Goal: Task Accomplishment & Management: Use online tool/utility

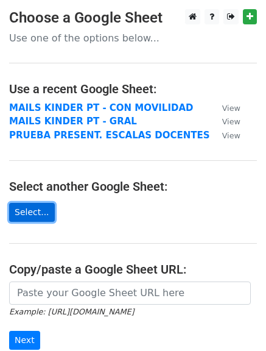
click at [32, 206] on link "Select..." at bounding box center [32, 212] width 46 height 19
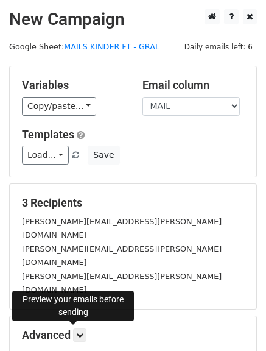
click at [124, 272] on form "Variables Copy/paste... {{MAIL}} {{NOMBRE}} {{ANTIGUEDAD}} {{PUNTO}} {{Cargo1}}…" at bounding box center [133, 231] width 248 height 330
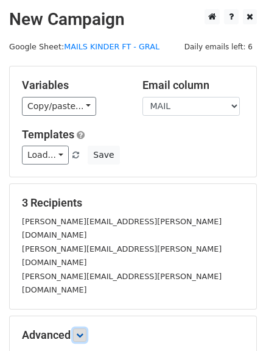
click at [79, 331] on icon at bounding box center [79, 334] width 7 height 7
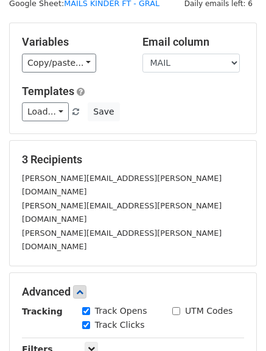
scroll to position [38, 0]
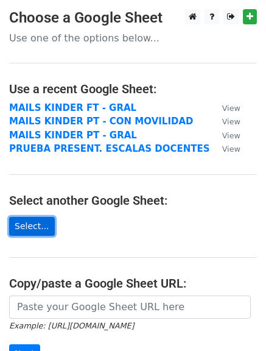
click at [39, 224] on link "Select..." at bounding box center [32, 226] width 46 height 19
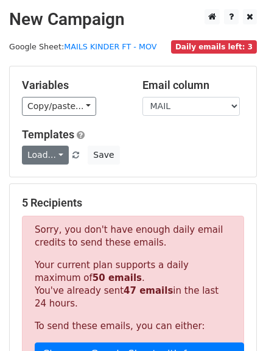
scroll to position [61, 0]
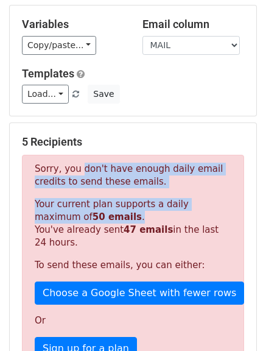
drag, startPoint x: 76, startPoint y: 168, endPoint x: 80, endPoint y: 214, distance: 45.8
click at [80, 214] on div "Sorry, you don't have enough daily email credits to send these emails. Your cur…" at bounding box center [133, 283] width 222 height 256
click at [80, 214] on p "Your current plan supports a daily maximum of 50 emails . You've already sent 4…" at bounding box center [133, 223] width 197 height 51
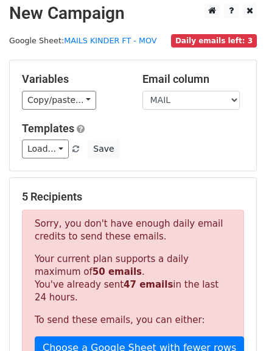
scroll to position [0, 0]
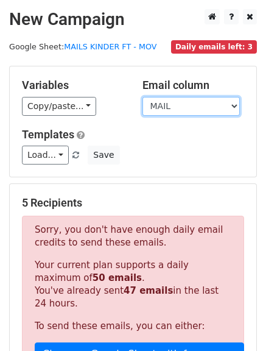
click at [156, 108] on select "MAIL NOMBRE ANTIGUEDAD PUNTO Cargo1 SUELDO1 INCREMENTO1 Cargo2 SUELDO2 INCREMEN…" at bounding box center [190, 106] width 97 height 19
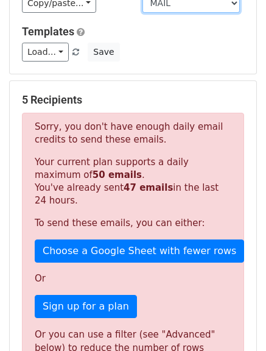
scroll to position [122, 0]
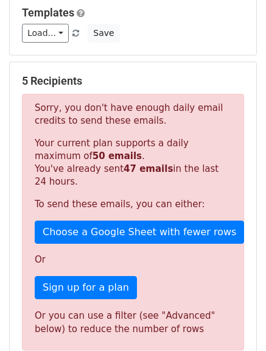
drag, startPoint x: 73, startPoint y: 168, endPoint x: 86, endPoint y: 187, distance: 23.3
click at [86, 187] on p "Your current plan supports a daily maximum of 50 emails . You've already sent 4…" at bounding box center [133, 162] width 197 height 51
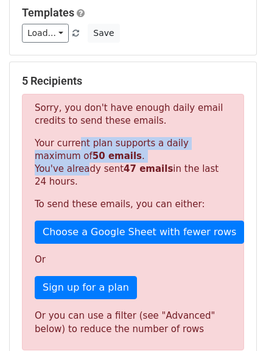
drag, startPoint x: 69, startPoint y: 142, endPoint x: 79, endPoint y: 169, distance: 28.3
click at [79, 169] on p "Your current plan supports a daily maximum of 50 emails . You've already sent 4…" at bounding box center [133, 162] width 197 height 51
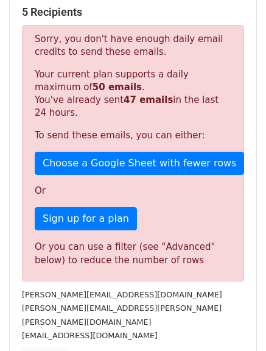
scroll to position [183, 0]
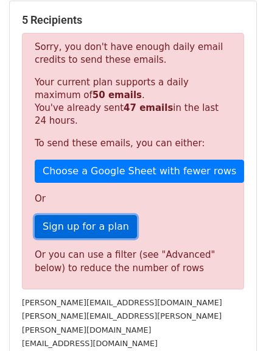
click at [72, 229] on link "Sign up for a plan" at bounding box center [86, 226] width 102 height 23
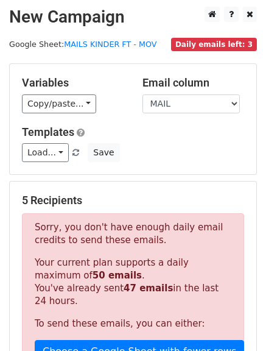
scroll to position [0, 0]
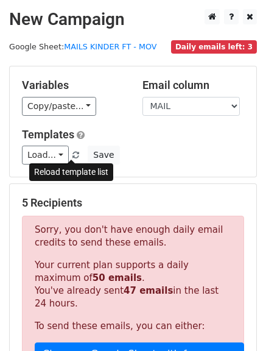
click at [75, 156] on link at bounding box center [76, 154] width 10 height 9
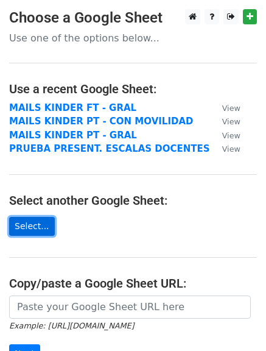
click at [30, 217] on link "Select..." at bounding box center [32, 226] width 46 height 19
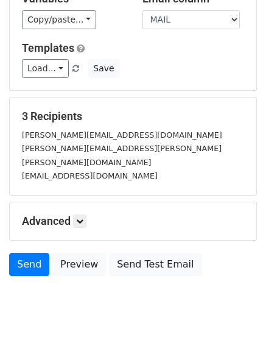
scroll to position [101, 0]
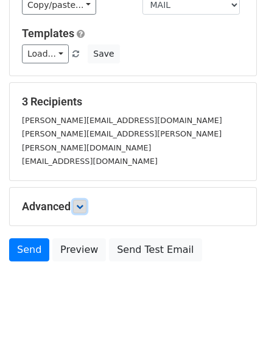
click at [83, 200] on link at bounding box center [79, 206] width 13 height 13
